Goal: Task Accomplishment & Management: Use online tool/utility

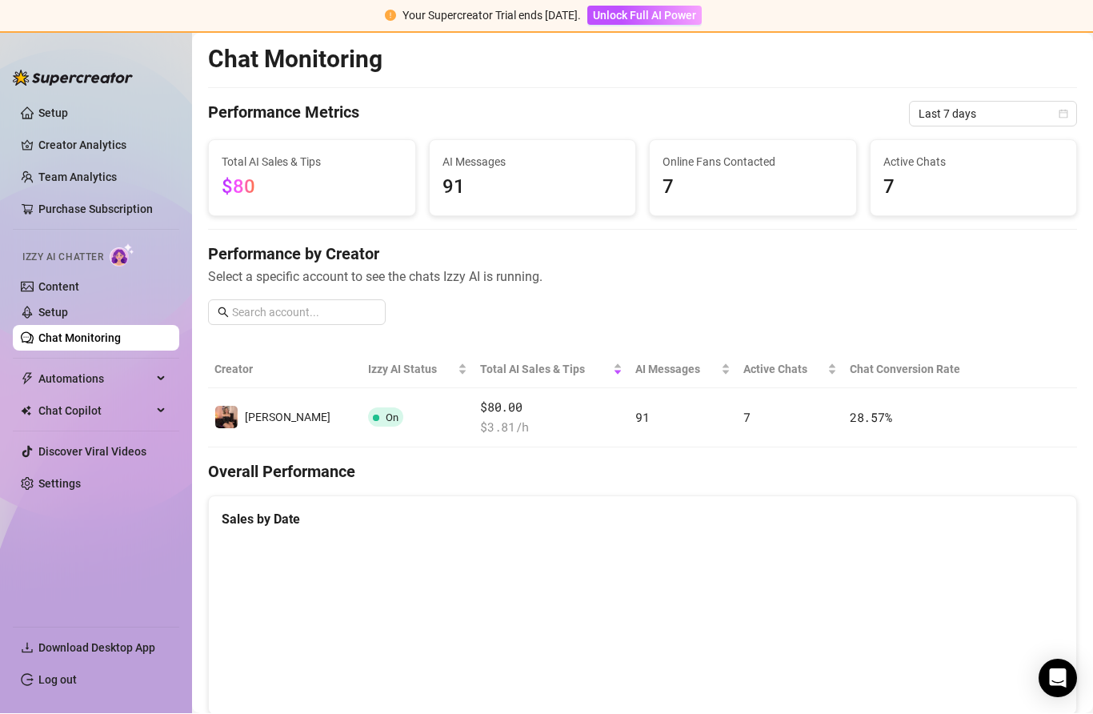
click at [68, 307] on link "Setup" at bounding box center [53, 312] width 30 height 13
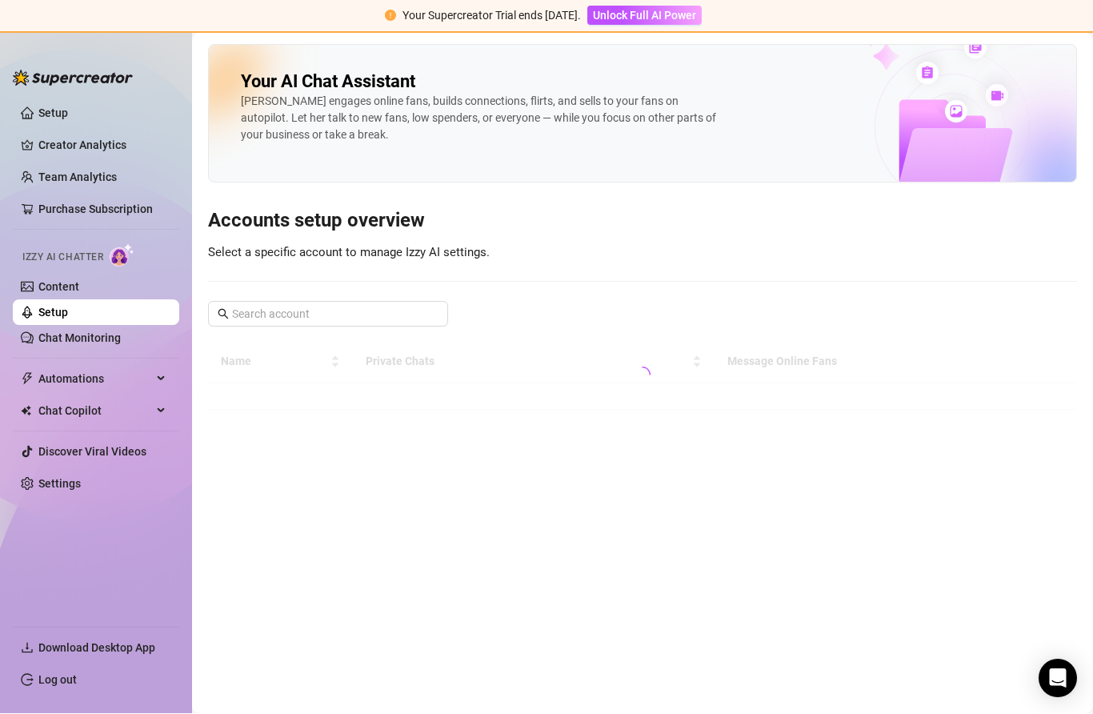
click at [92, 342] on link "Chat Monitoring" at bounding box center [79, 338] width 82 height 13
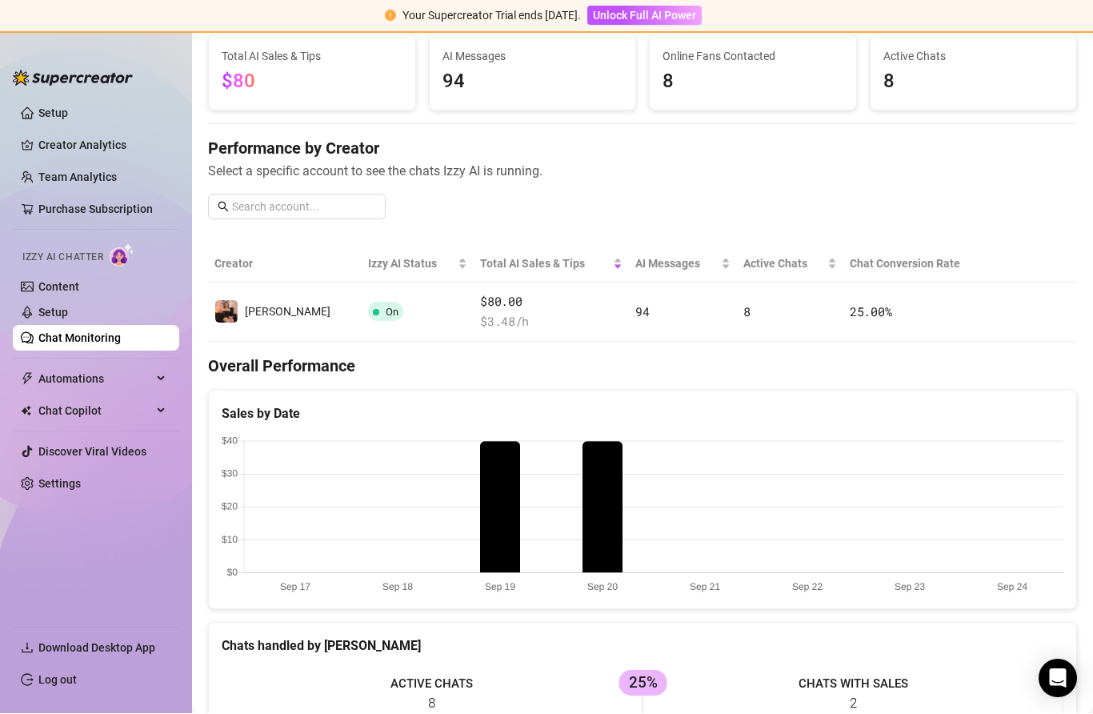
scroll to position [105, 0]
click at [1021, 311] on button "button" at bounding box center [1009, 313] width 26 height 26
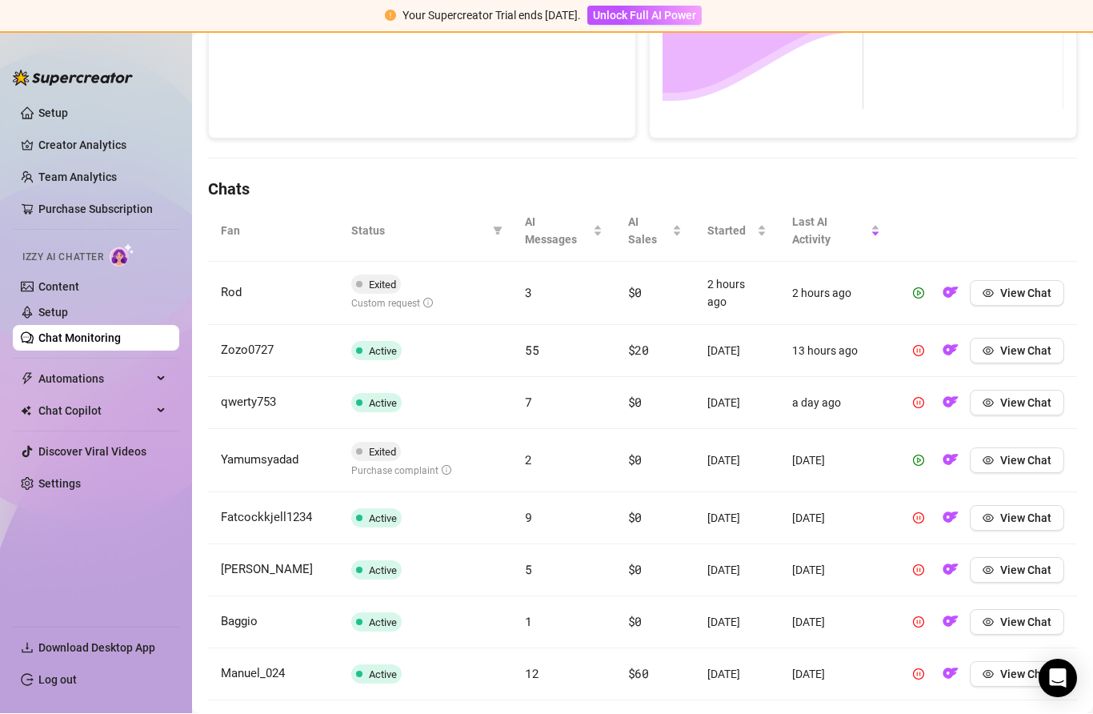
scroll to position [430, 0]
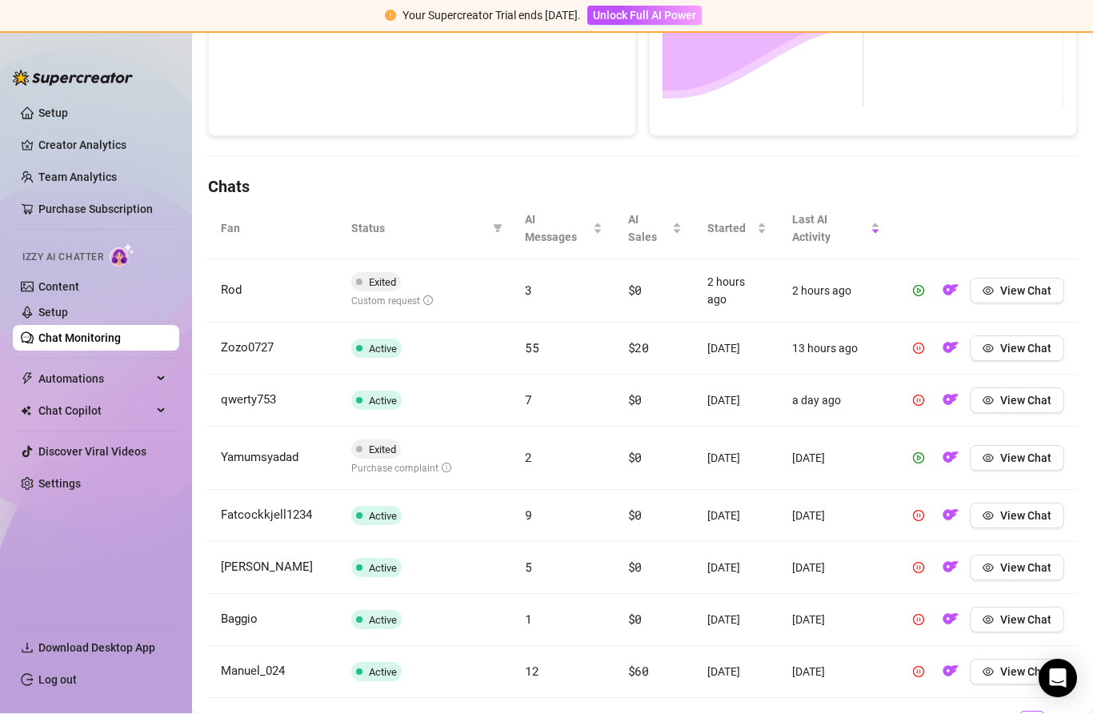
click at [386, 306] on div "Custom request" at bounding box center [392, 301] width 82 height 18
click at [389, 297] on span "Custom request" at bounding box center [392, 301] width 82 height 11
click at [383, 302] on span "Custom request" at bounding box center [392, 301] width 82 height 11
click at [393, 303] on span "Custom request" at bounding box center [392, 301] width 82 height 11
click at [1015, 268] on td "View Chat" at bounding box center [985, 291] width 184 height 63
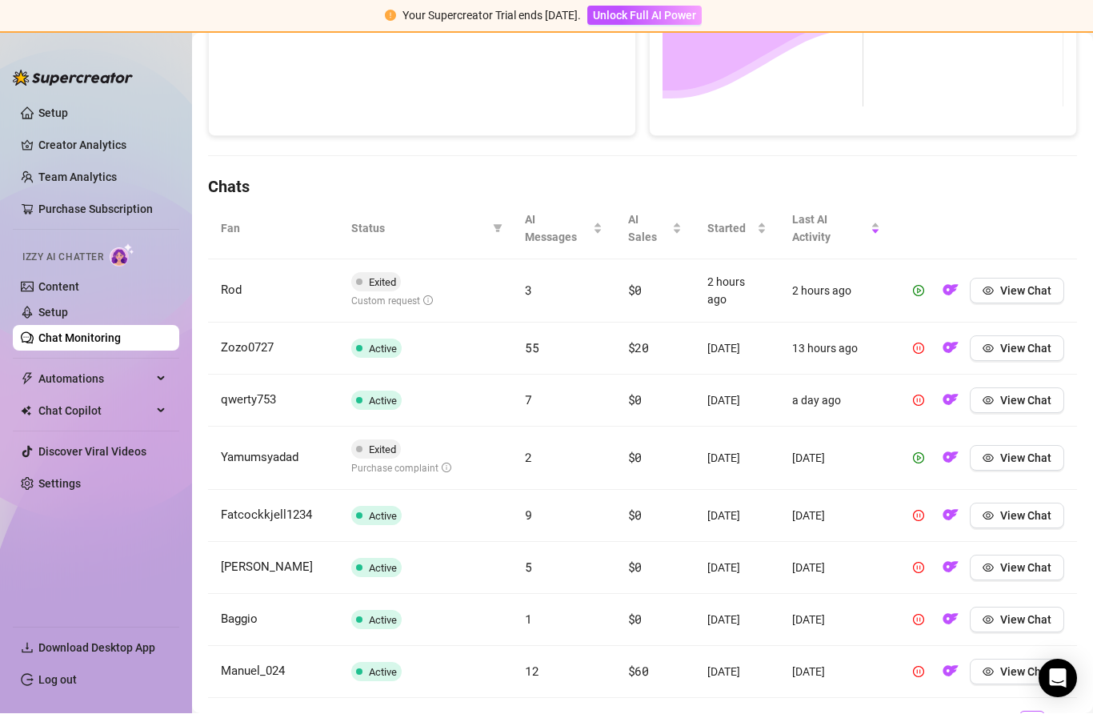
click at [1019, 301] on button "View Chat" at bounding box center [1017, 291] width 94 height 26
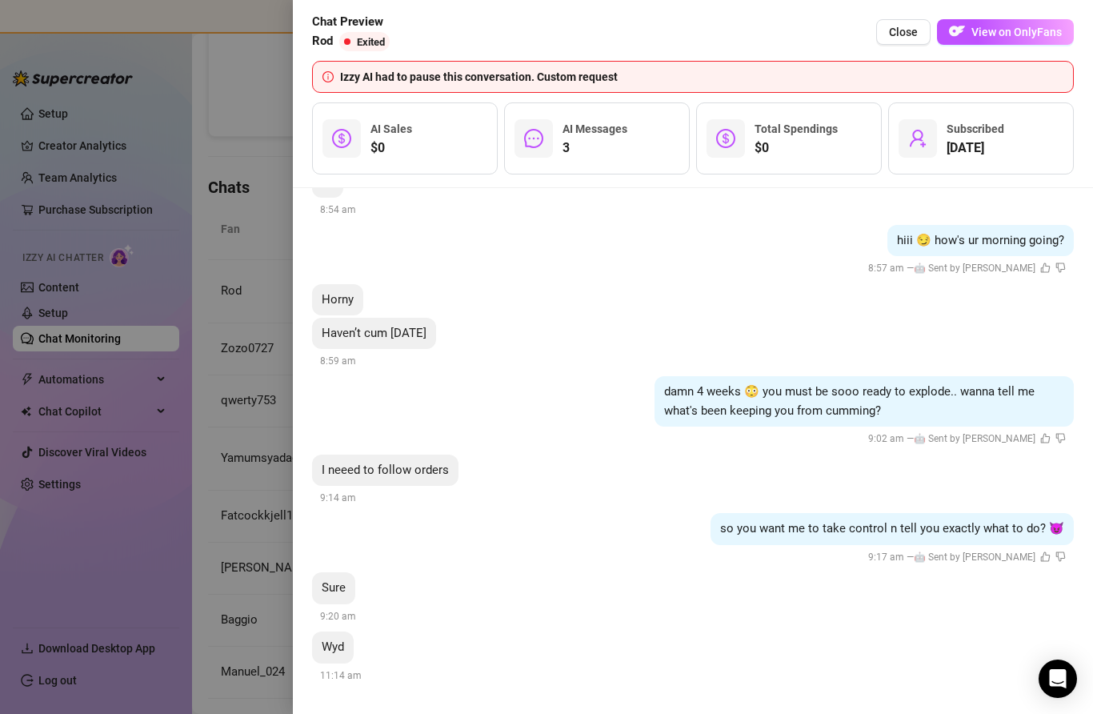
scroll to position [305, 0]
click at [238, 300] on div at bounding box center [546, 357] width 1093 height 714
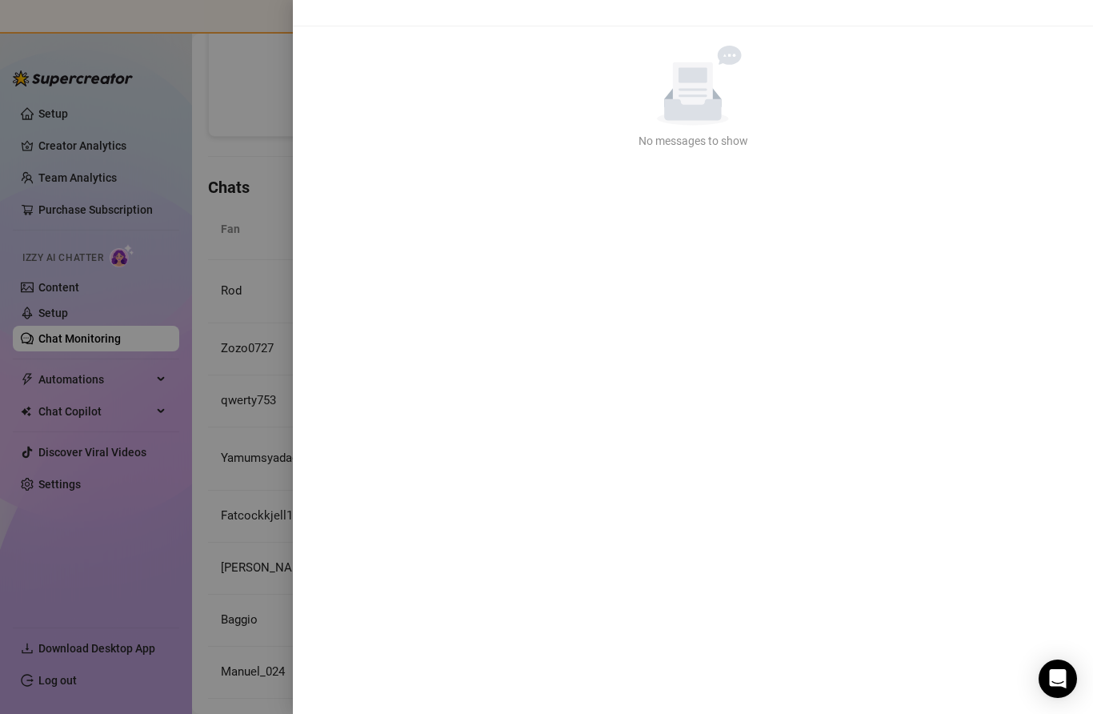
scroll to position [0, 0]
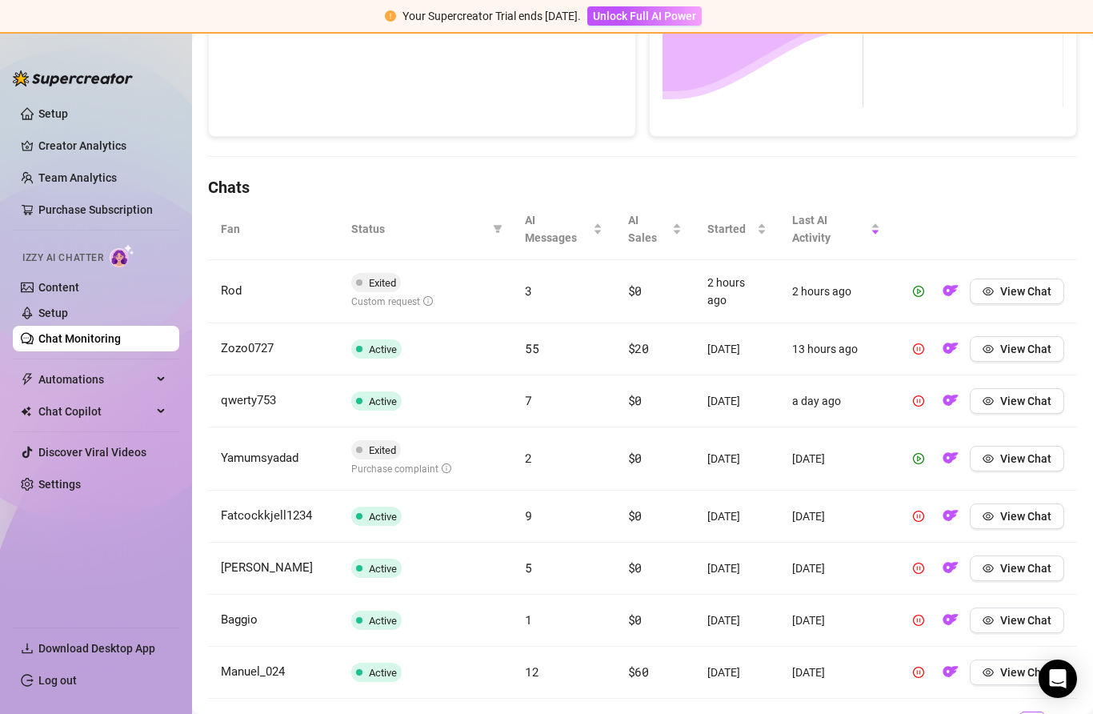
click at [907, 283] on button "button" at bounding box center [919, 291] width 26 height 26
